Goal: Task Accomplishment & Management: Use online tool/utility

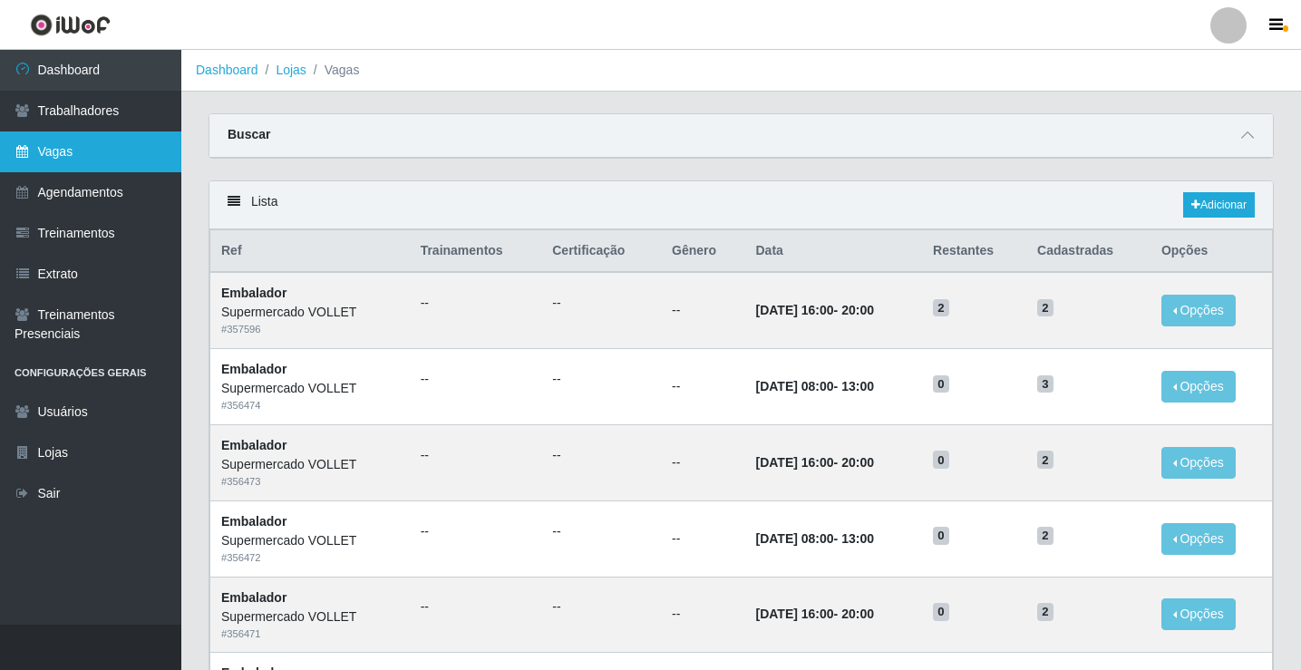
click at [70, 169] on link "Vagas" at bounding box center [90, 151] width 181 height 41
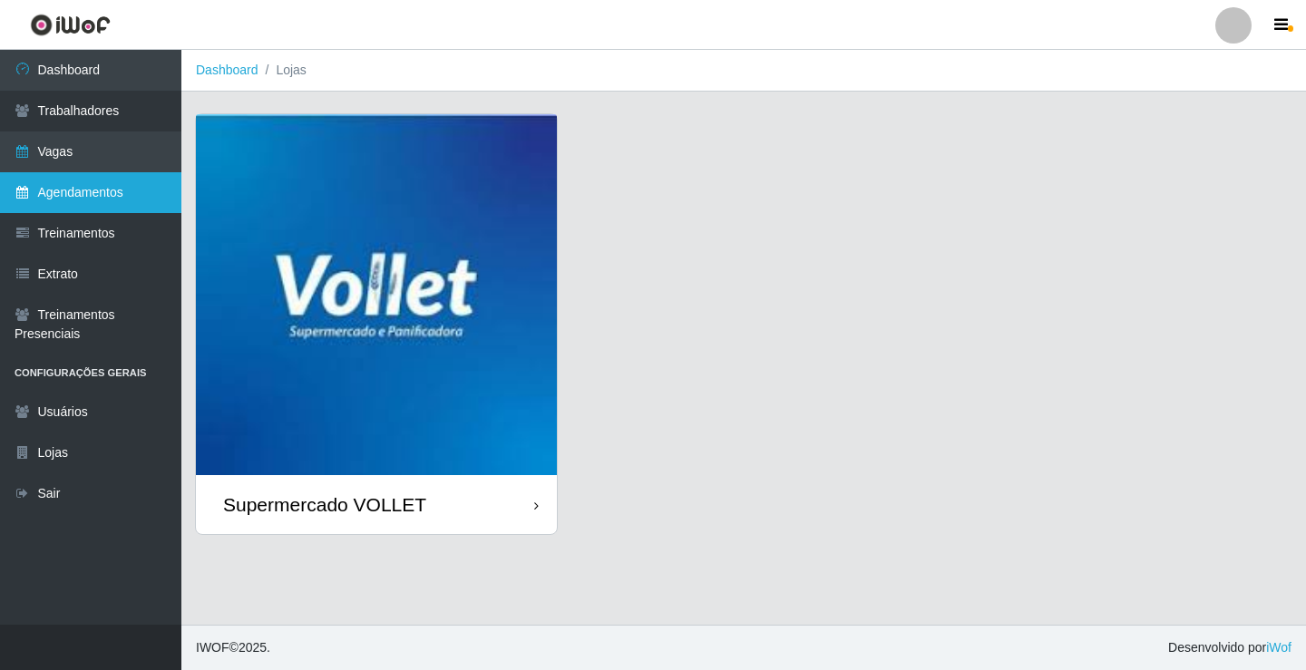
click at [85, 193] on link "Agendamentos" at bounding box center [90, 192] width 181 height 41
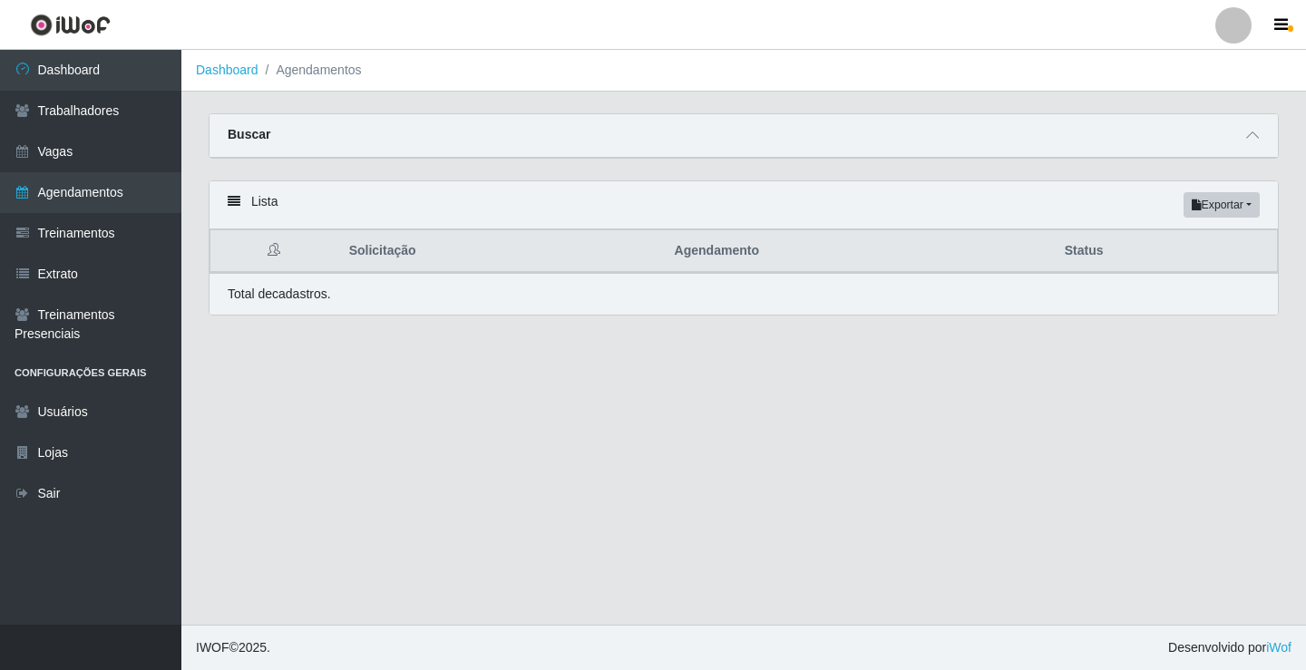
click at [359, 130] on div "Buscar" at bounding box center [743, 136] width 1068 height 44
click at [316, 65] on li "Agendamentos" at bounding box center [309, 70] width 103 height 19
click at [119, 187] on link "Agendamentos" at bounding box center [90, 192] width 181 height 41
click at [93, 151] on link "Vagas" at bounding box center [90, 151] width 181 height 41
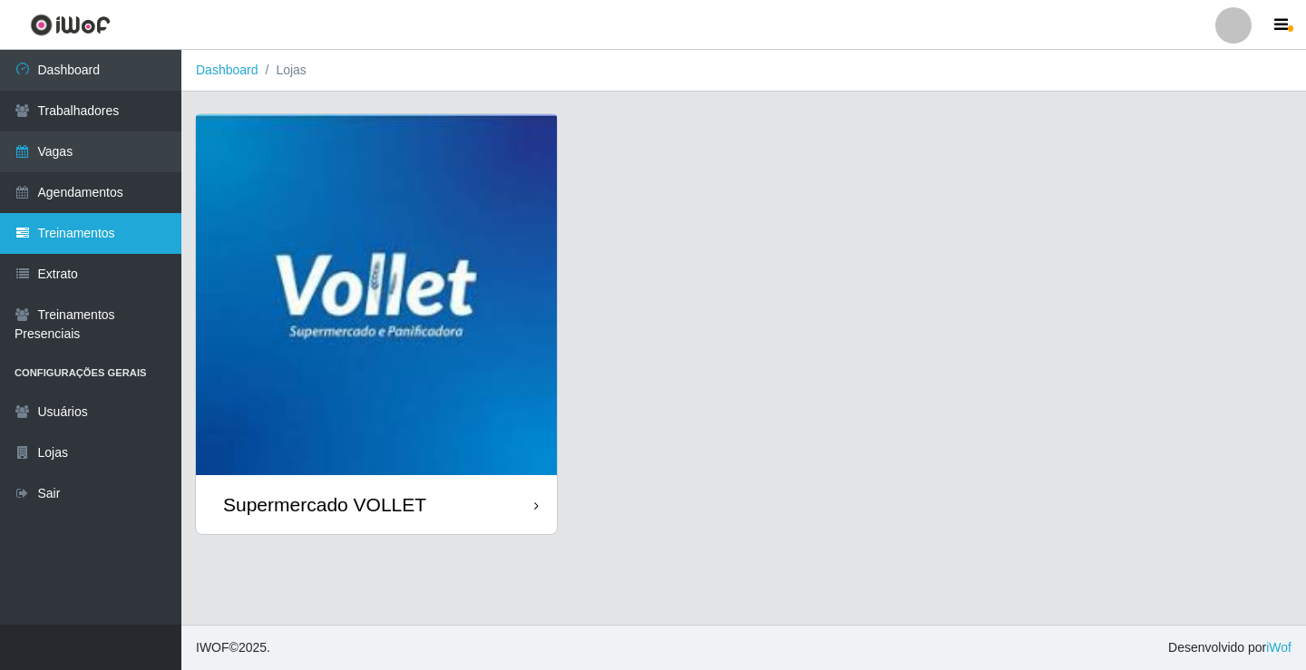
click at [95, 233] on link "Treinamentos" at bounding box center [90, 233] width 181 height 41
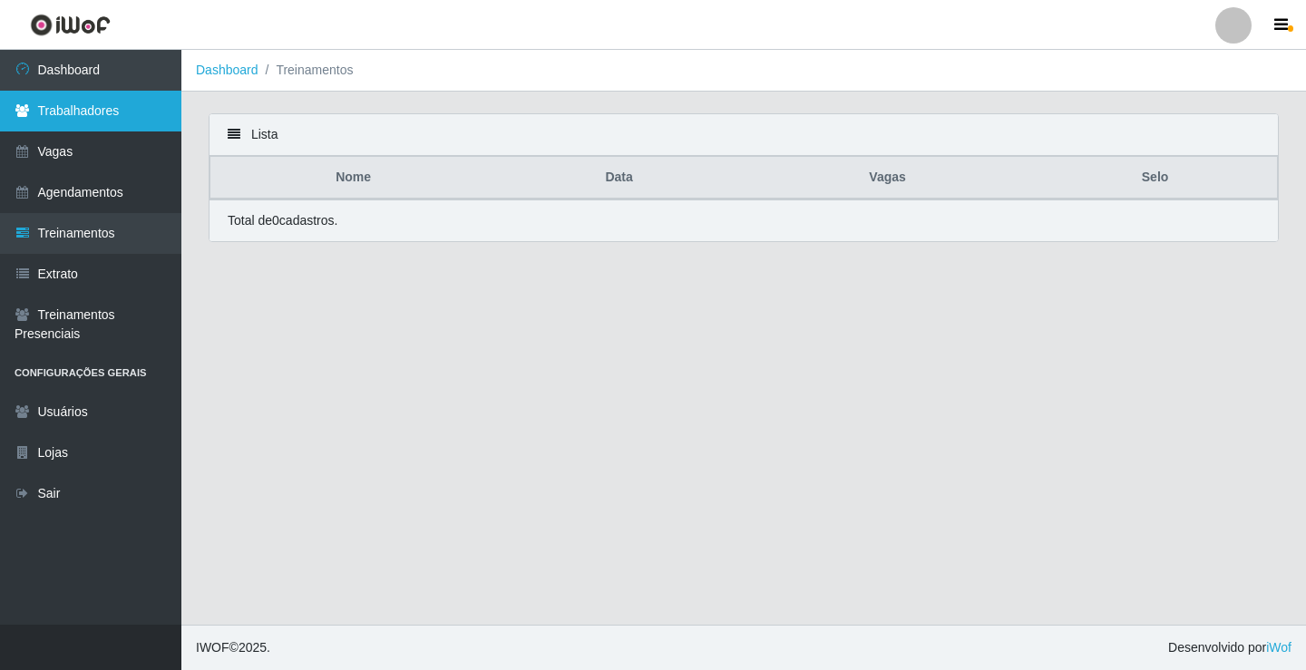
click at [63, 121] on link "Trabalhadores" at bounding box center [90, 111] width 181 height 41
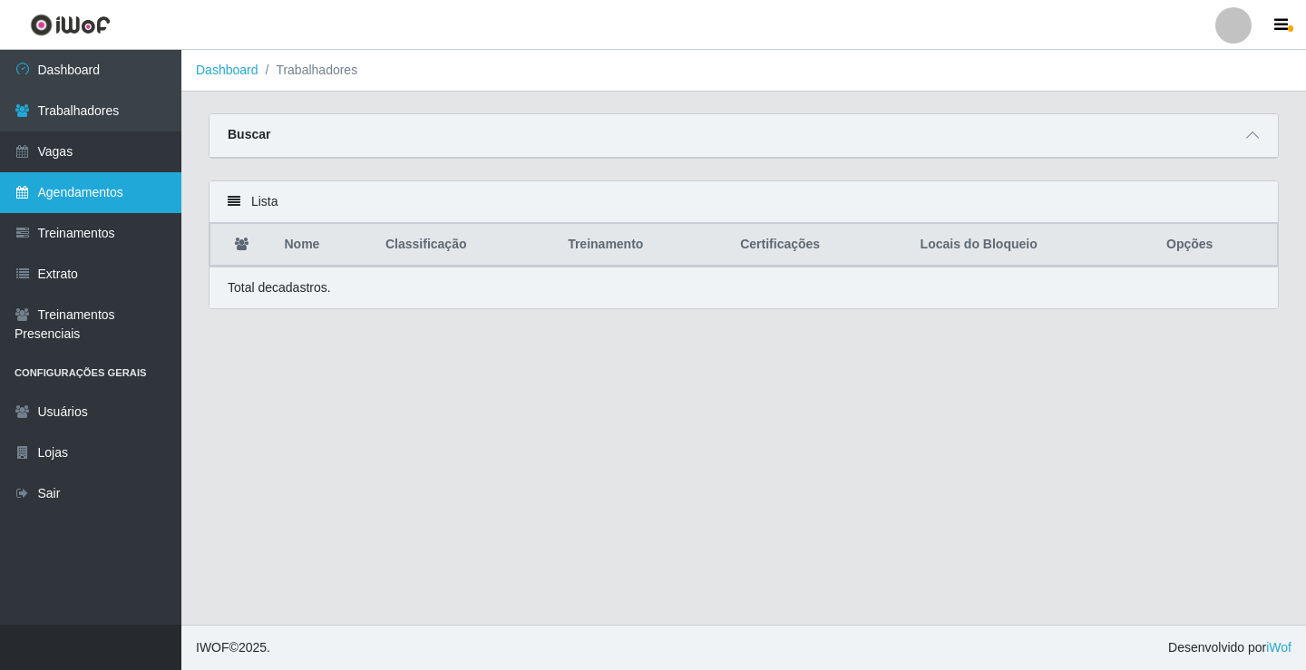
click at [138, 201] on link "Agendamentos" at bounding box center [90, 192] width 181 height 41
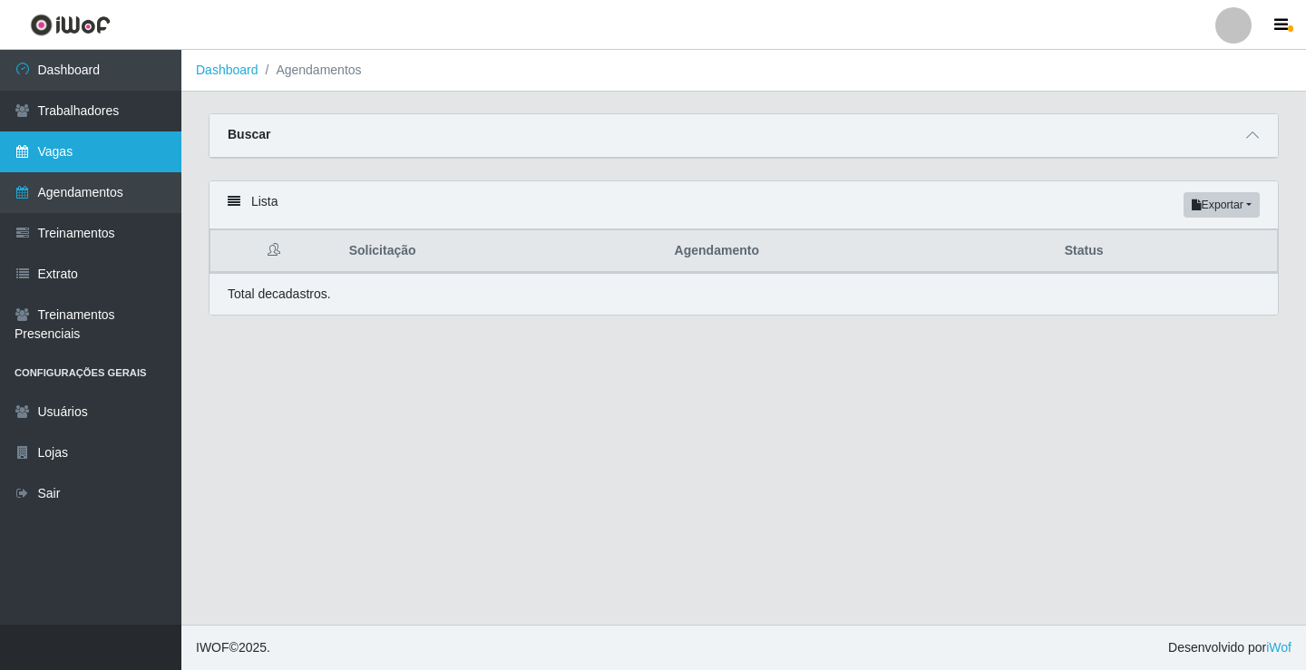
click at [100, 155] on link "Vagas" at bounding box center [90, 151] width 181 height 41
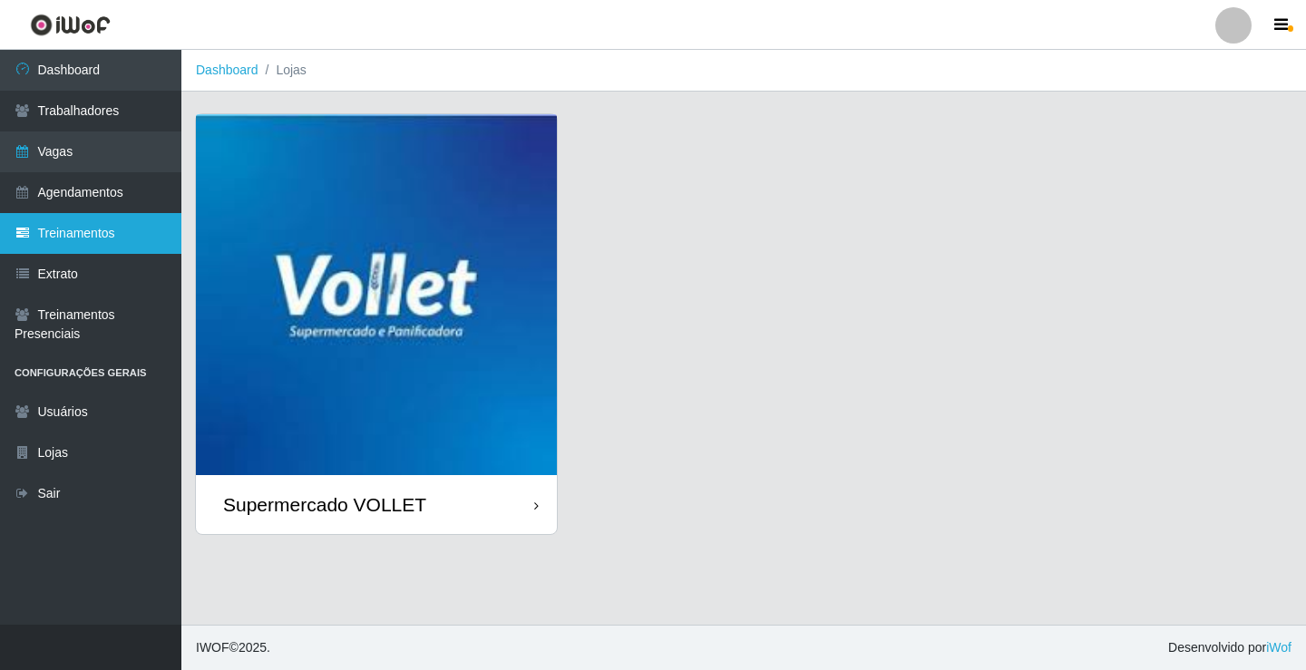
click at [93, 235] on link "Treinamentos" at bounding box center [90, 233] width 181 height 41
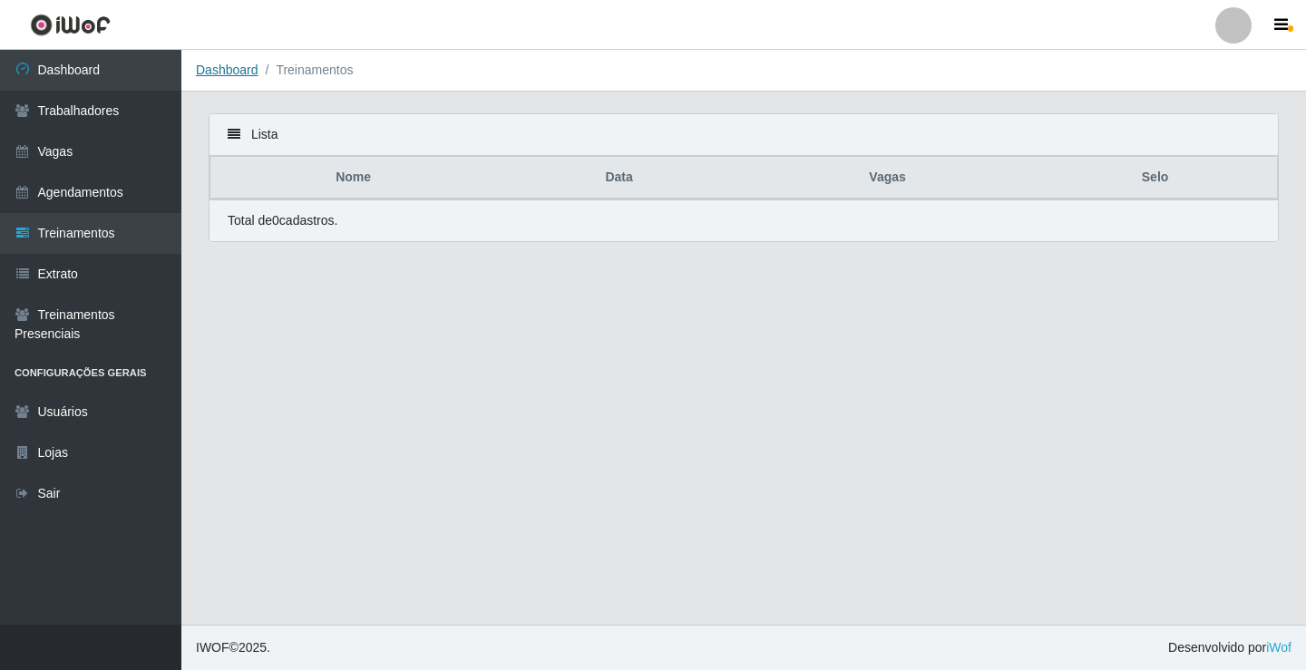
click at [239, 68] on link "Dashboard" at bounding box center [227, 70] width 63 height 15
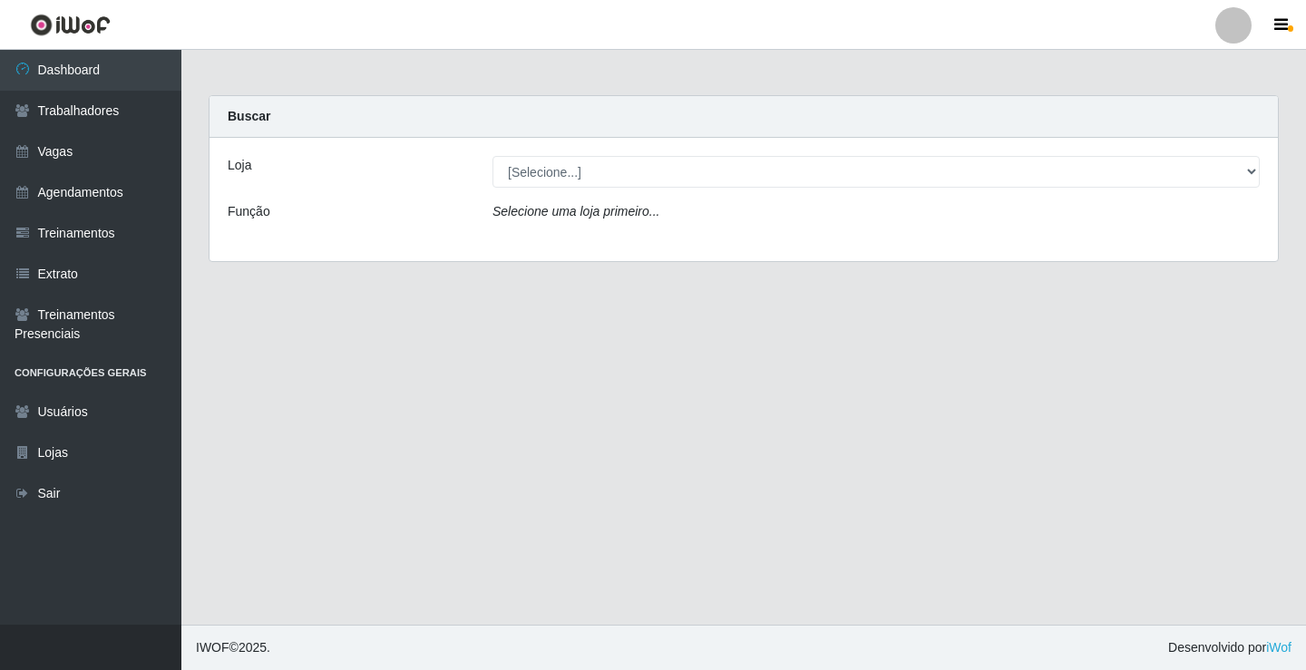
click at [351, 179] on div "Loja" at bounding box center [346, 172] width 265 height 32
drag, startPoint x: 488, startPoint y: 174, endPoint x: 520, endPoint y: 181, distance: 32.6
click at [489, 174] on div "[Selecione...] Supermercado VOLLET" at bounding box center [876, 172] width 794 height 32
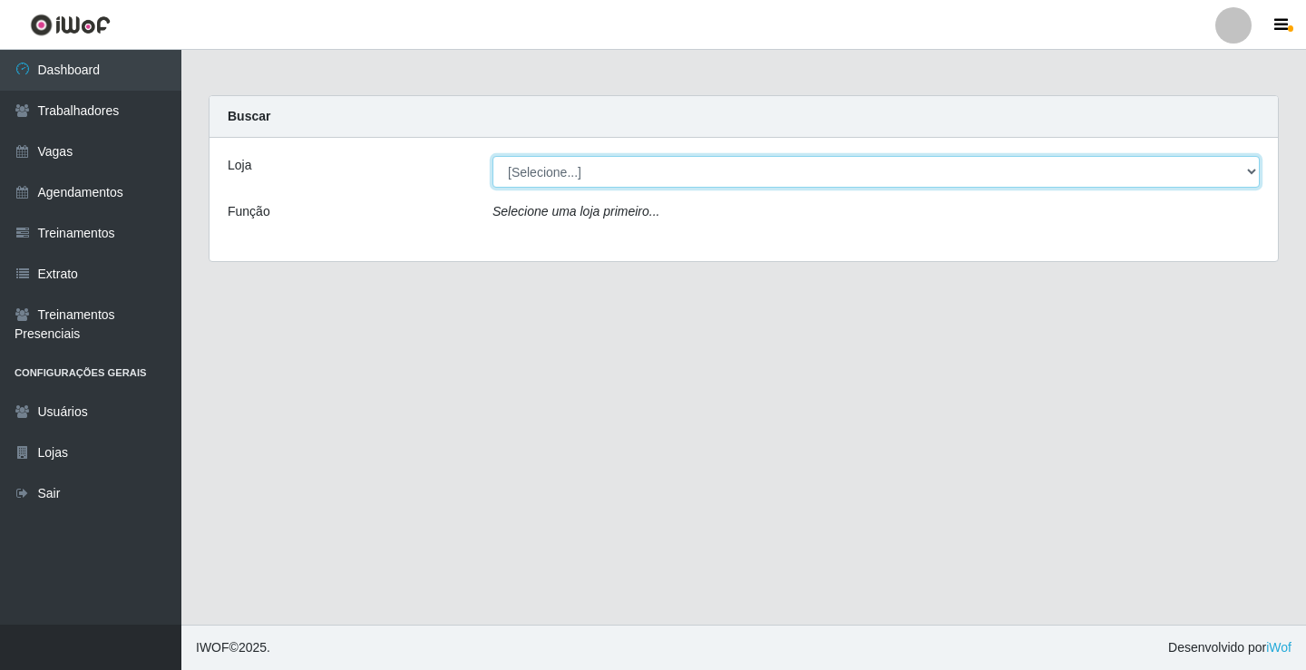
click at [521, 181] on select "[Selecione...] Supermercado VOLLET" at bounding box center [875, 172] width 767 height 32
select select "72"
click at [492, 156] on select "[Selecione...] Supermercado VOLLET" at bounding box center [875, 172] width 767 height 32
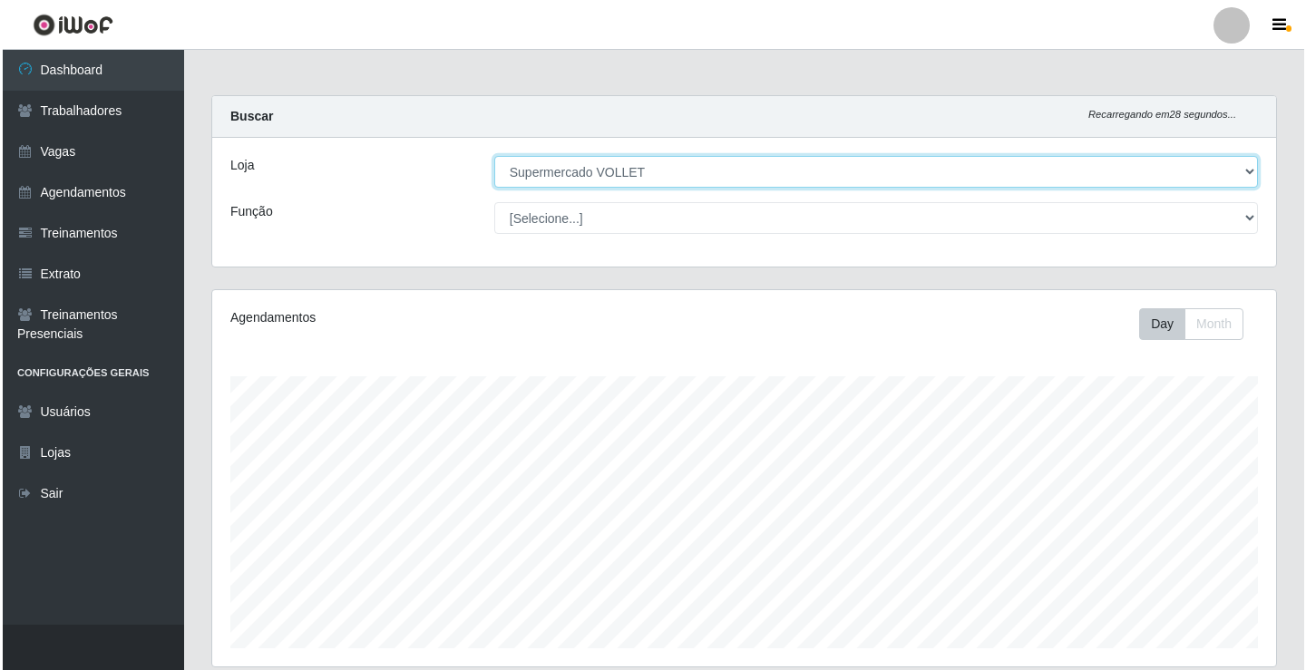
scroll to position [373, 0]
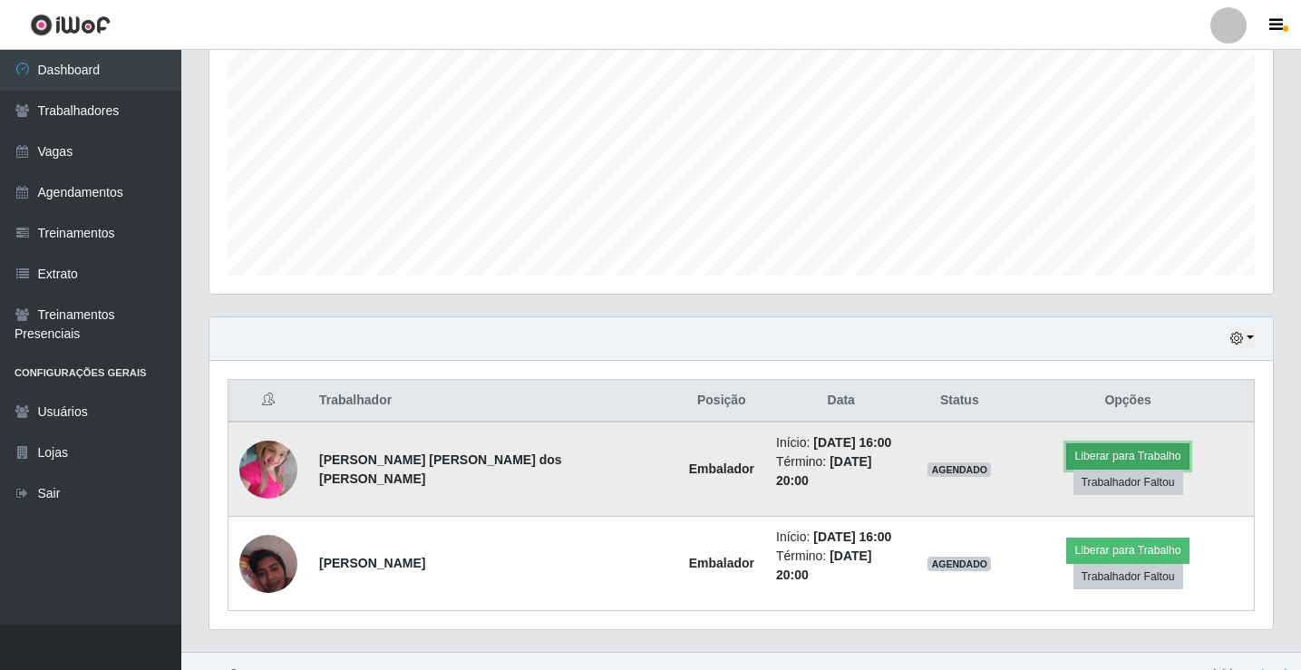
click at [1066, 468] on button "Liberar para Trabalho" at bounding box center [1127, 455] width 122 height 25
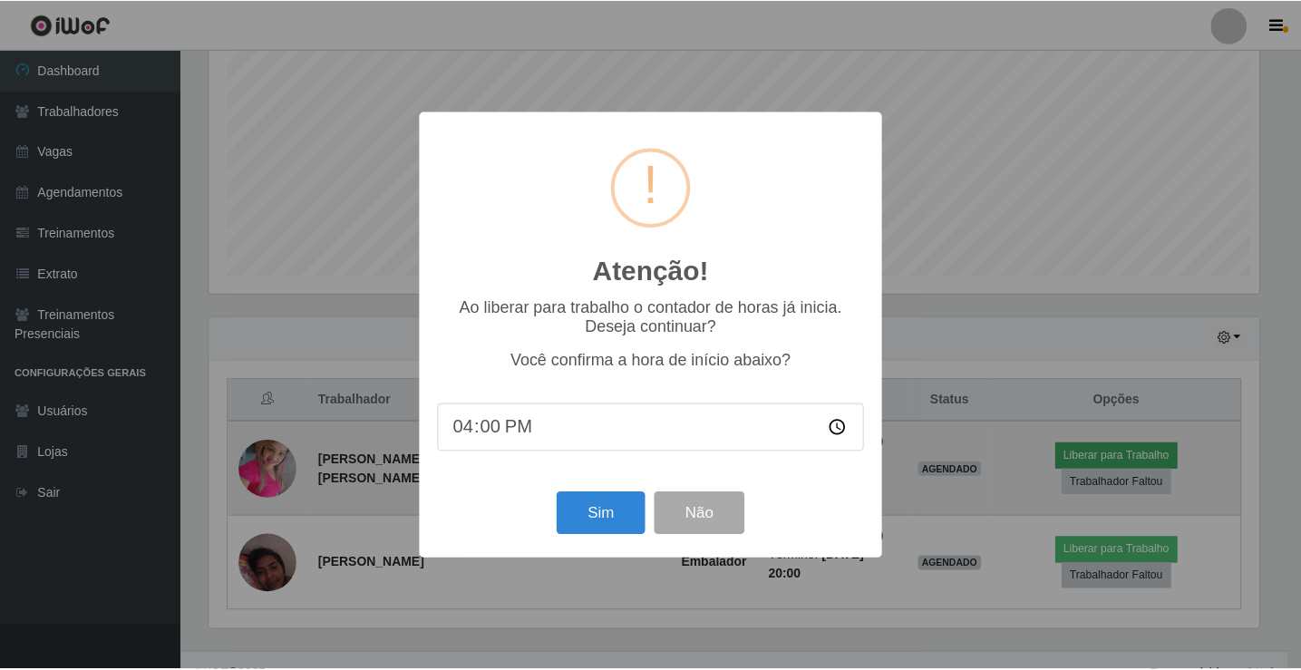
scroll to position [376, 1055]
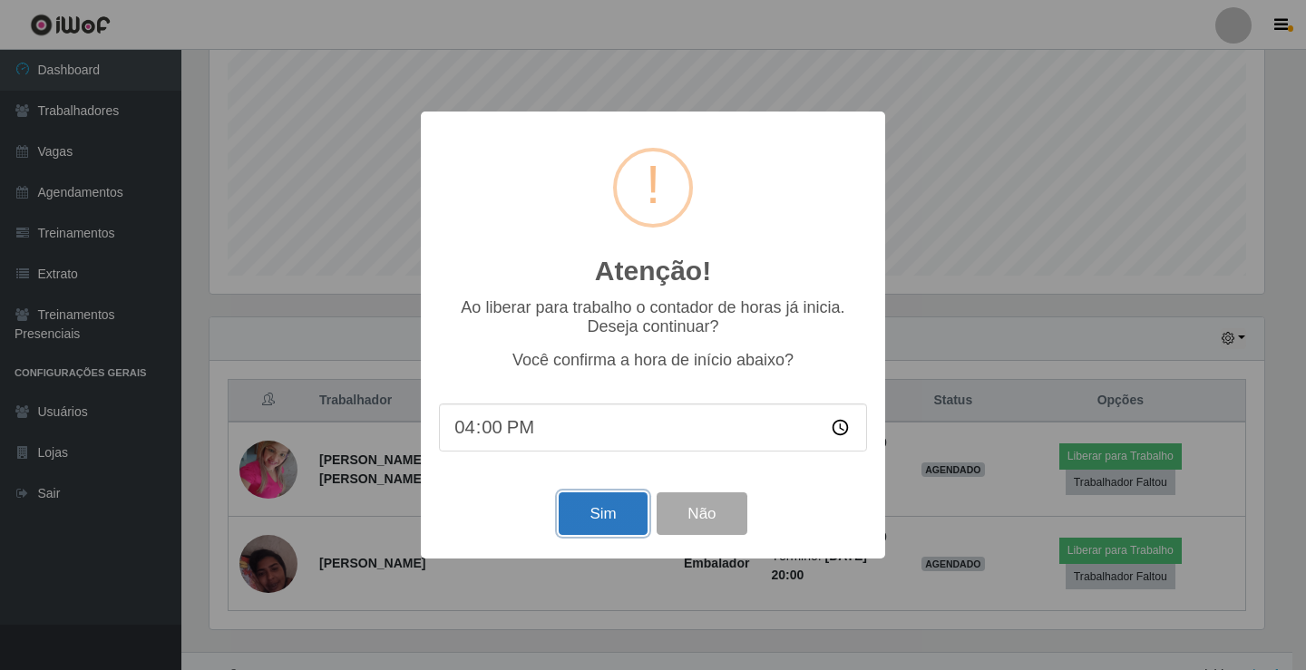
click at [613, 531] on button "Sim" at bounding box center [603, 513] width 88 height 43
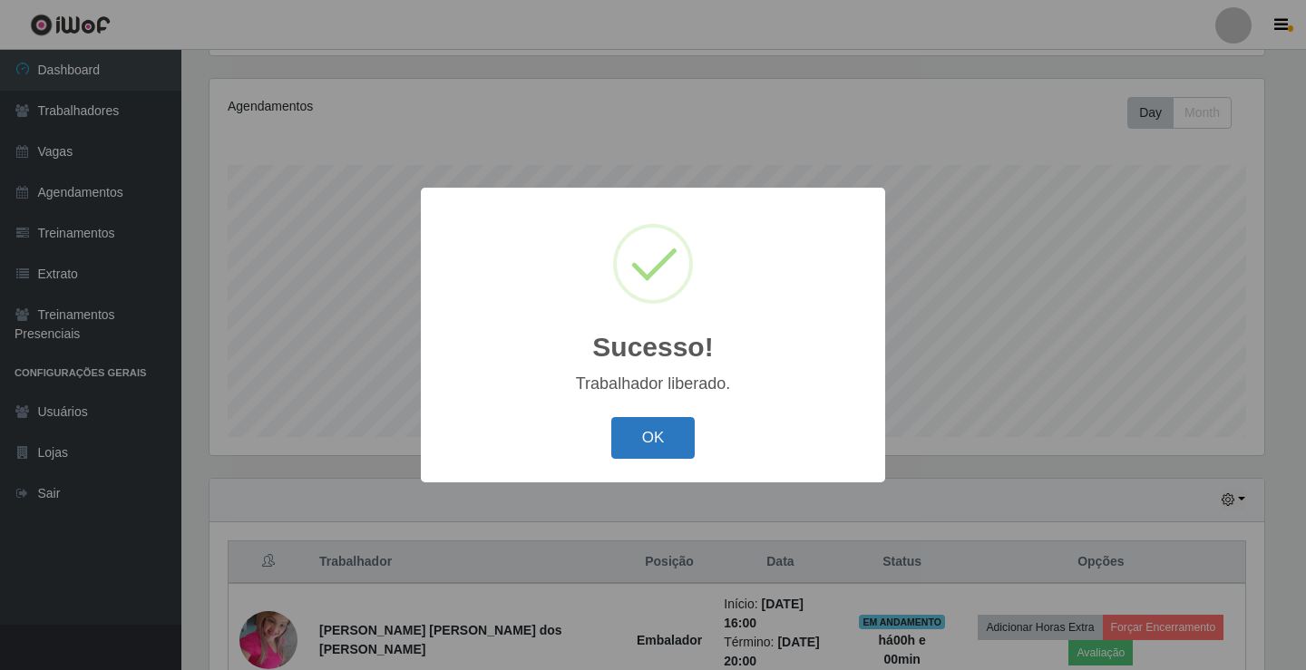
click at [653, 444] on button "OK" at bounding box center [653, 438] width 84 height 43
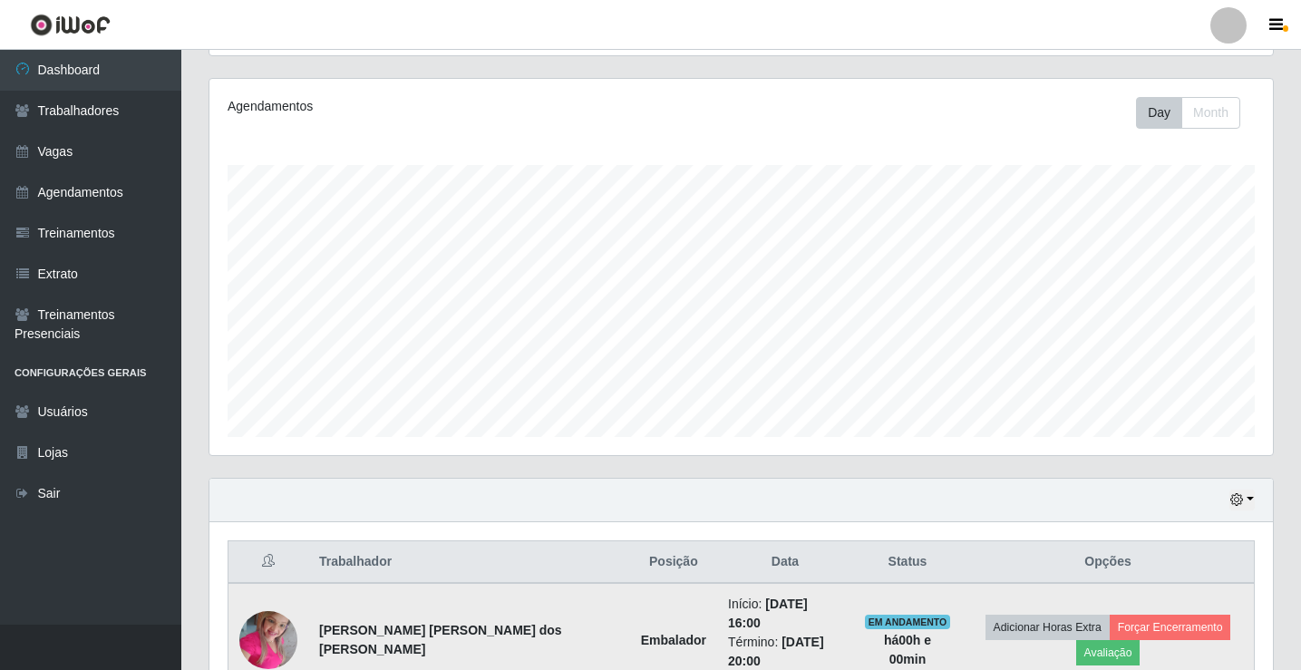
scroll to position [400, 0]
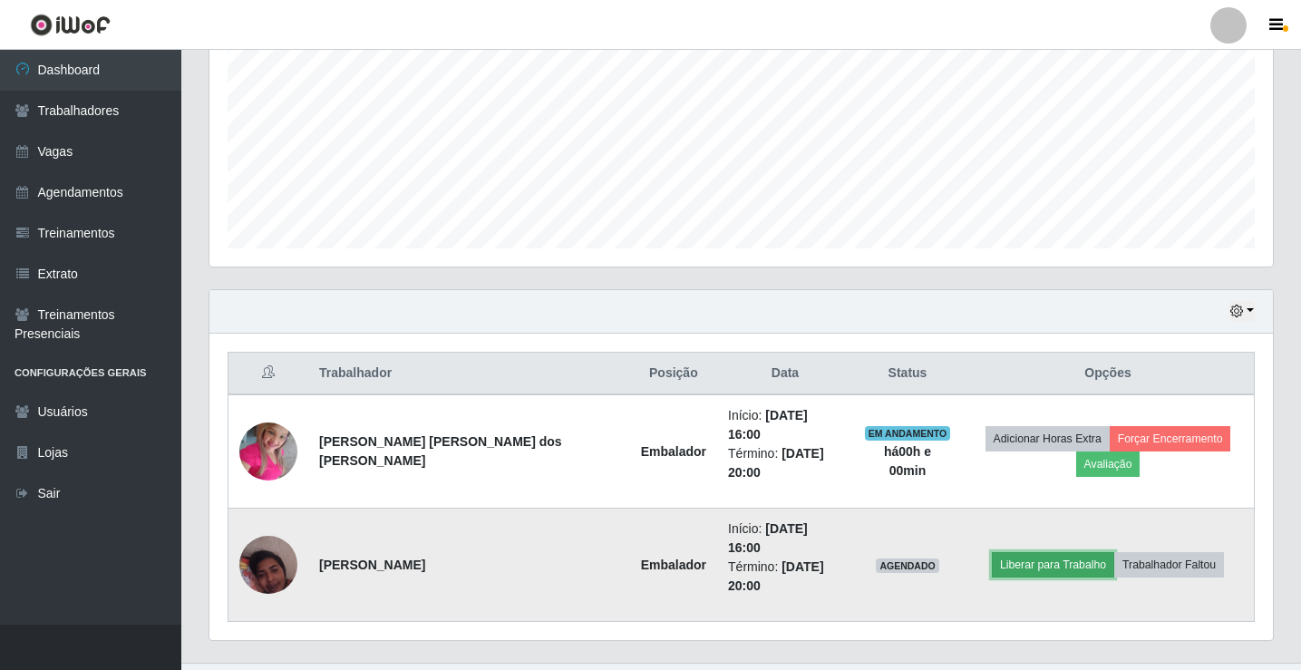
click at [1023, 552] on button "Liberar para Trabalho" at bounding box center [1053, 564] width 122 height 25
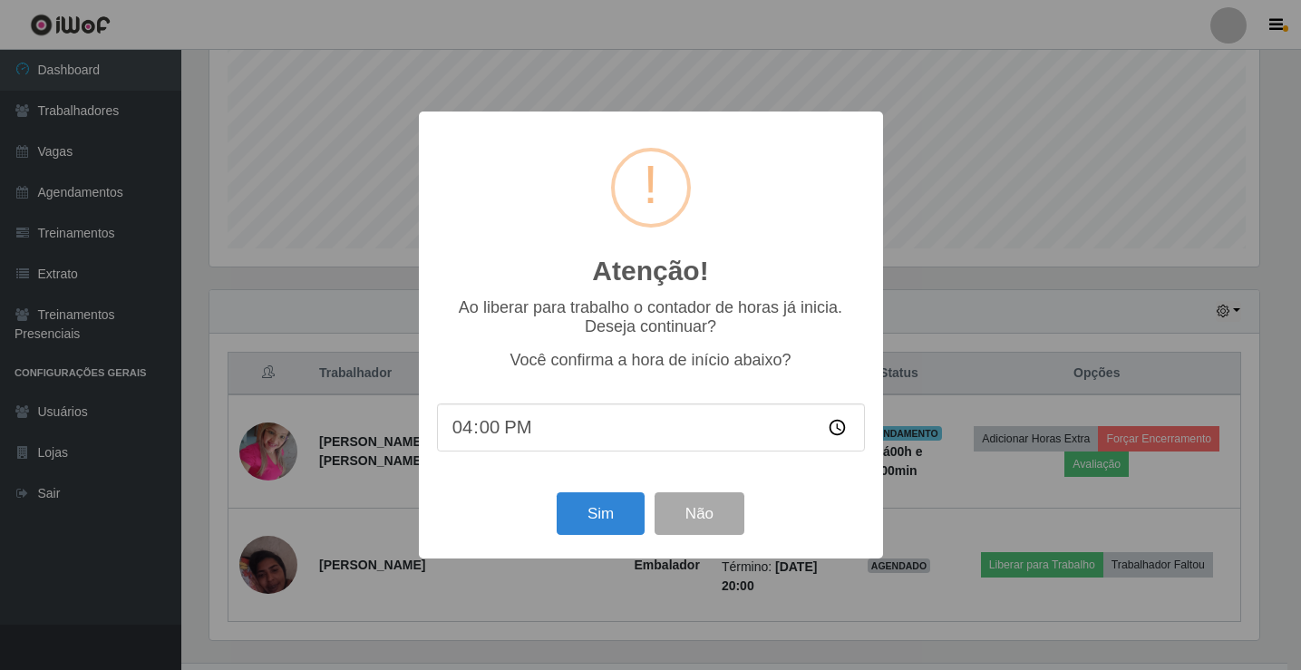
scroll to position [376, 1055]
click at [605, 527] on button "Sim" at bounding box center [603, 513] width 88 height 43
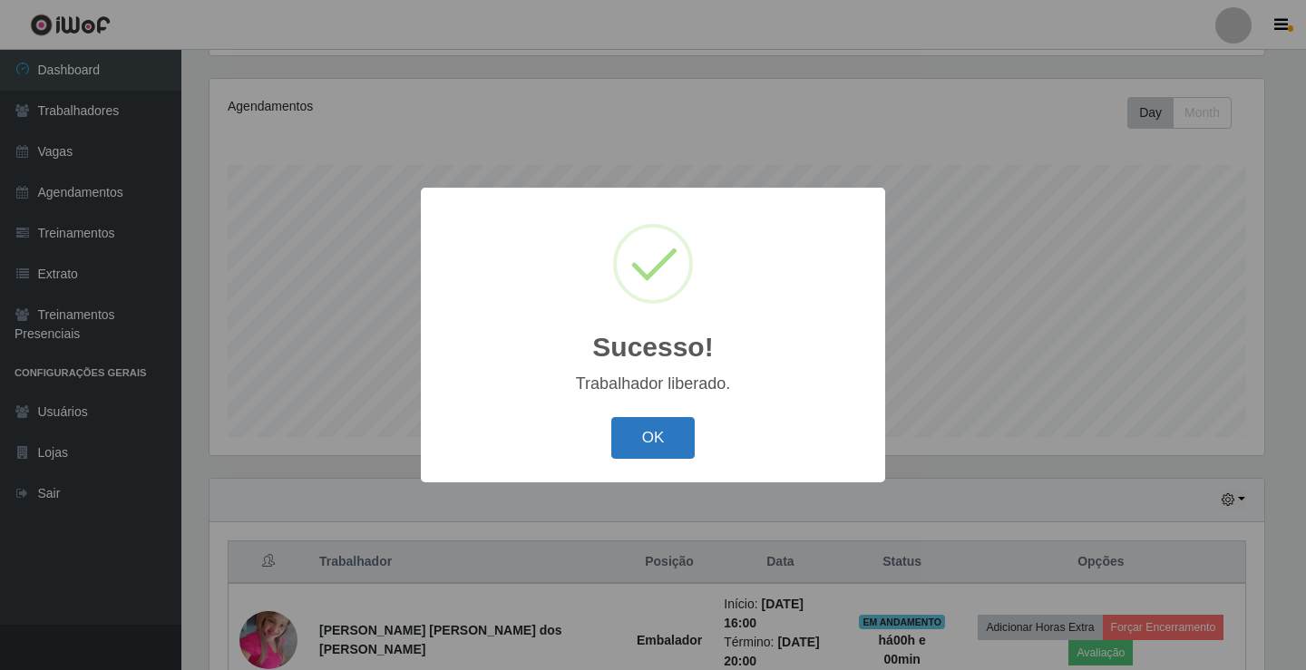
click at [673, 432] on button "OK" at bounding box center [653, 438] width 84 height 43
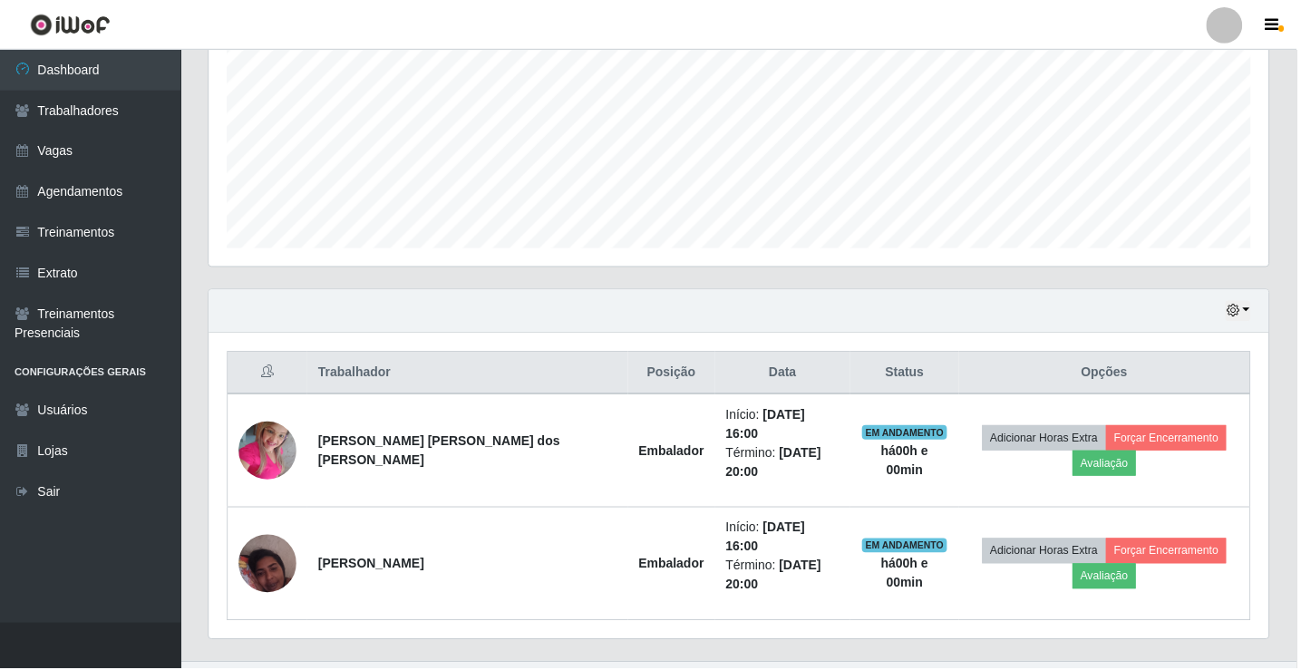
scroll to position [376, 1064]
